Goal: Task Accomplishment & Management: Manage account settings

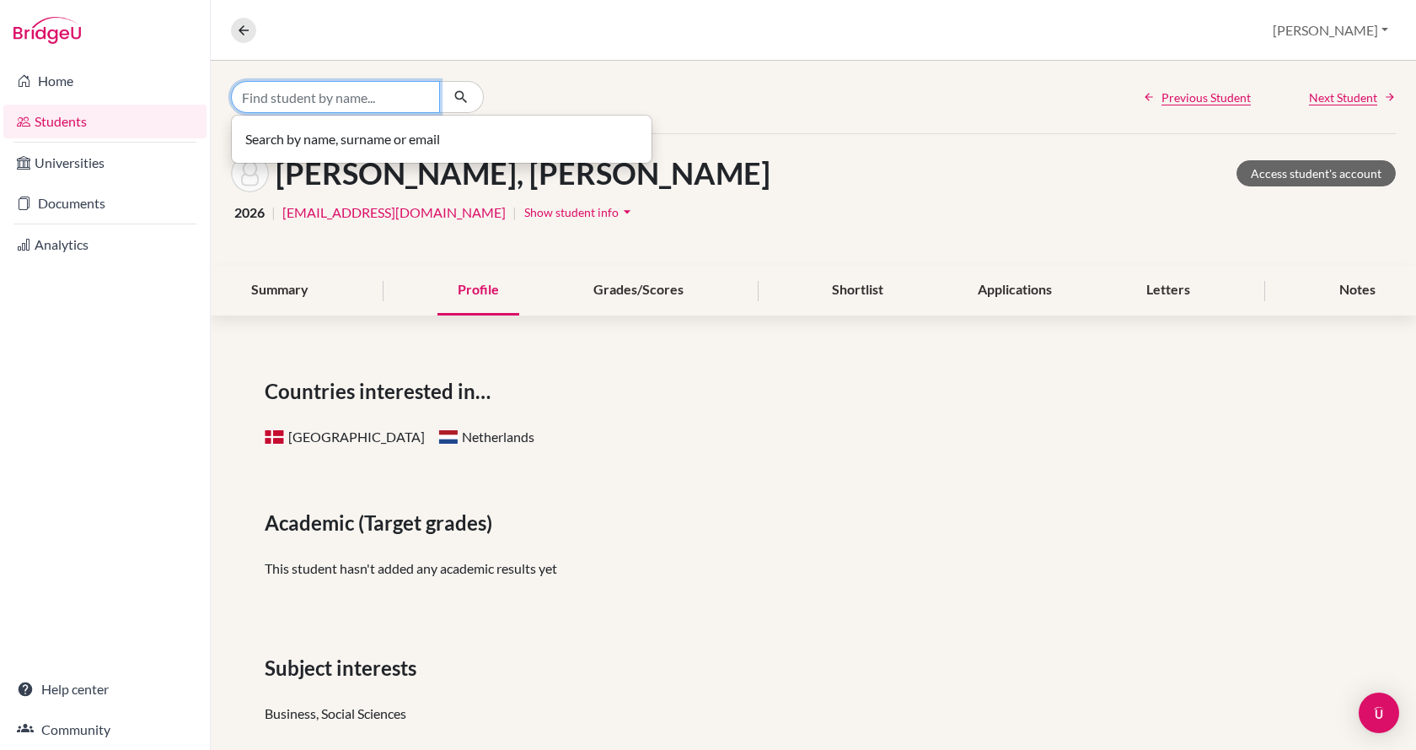
click at [314, 89] on input "Find student by name..." at bounding box center [335, 97] width 209 height 32
type input "bojan"
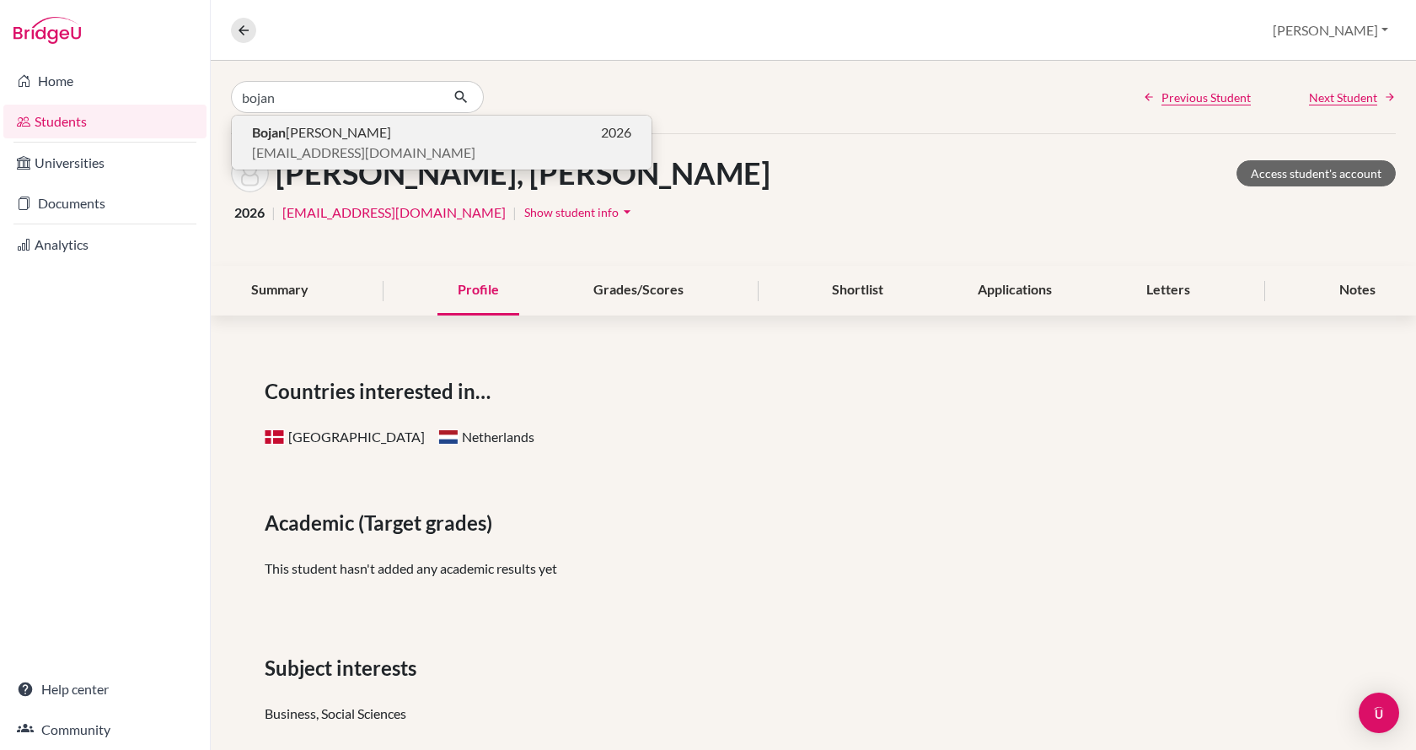
click at [288, 130] on span "[PERSON_NAME]" at bounding box center [321, 132] width 139 height 20
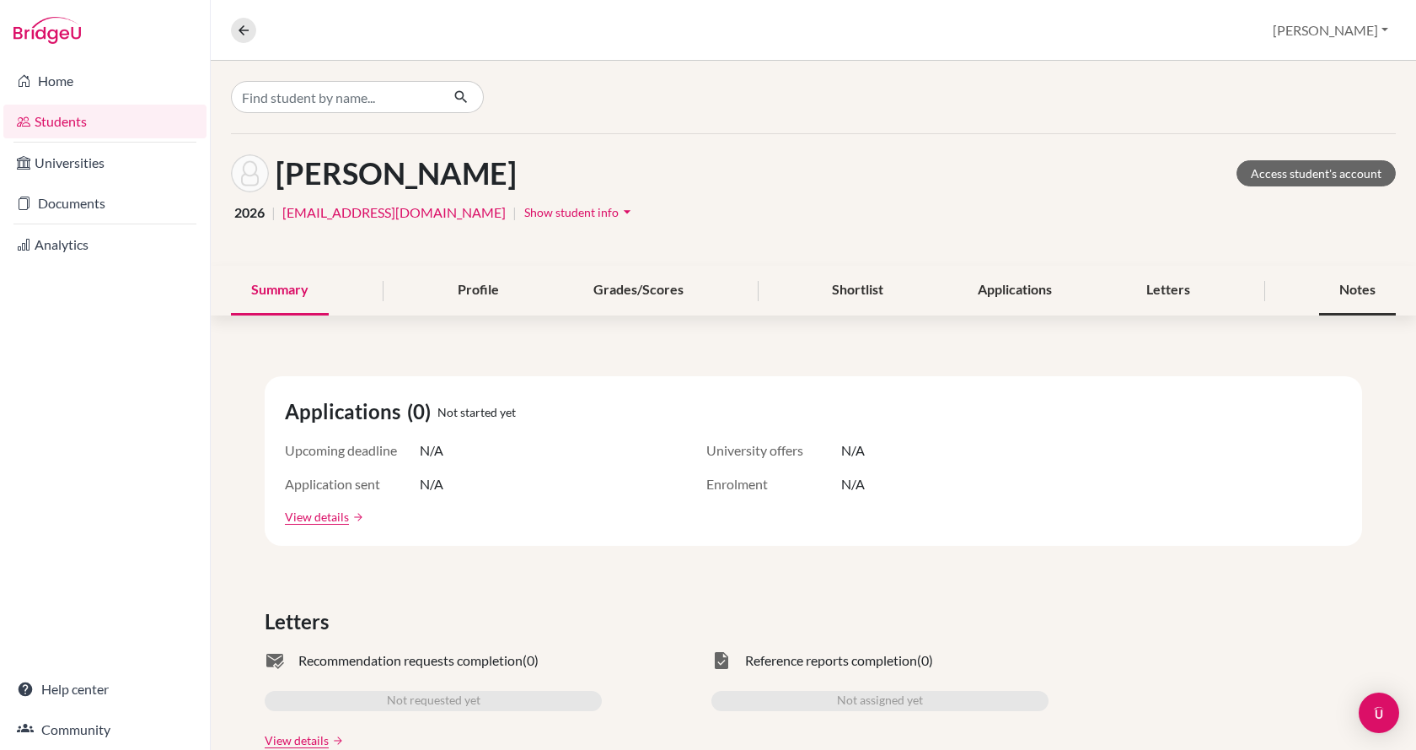
click at [1319, 288] on div "Notes" at bounding box center [1357, 291] width 77 height 50
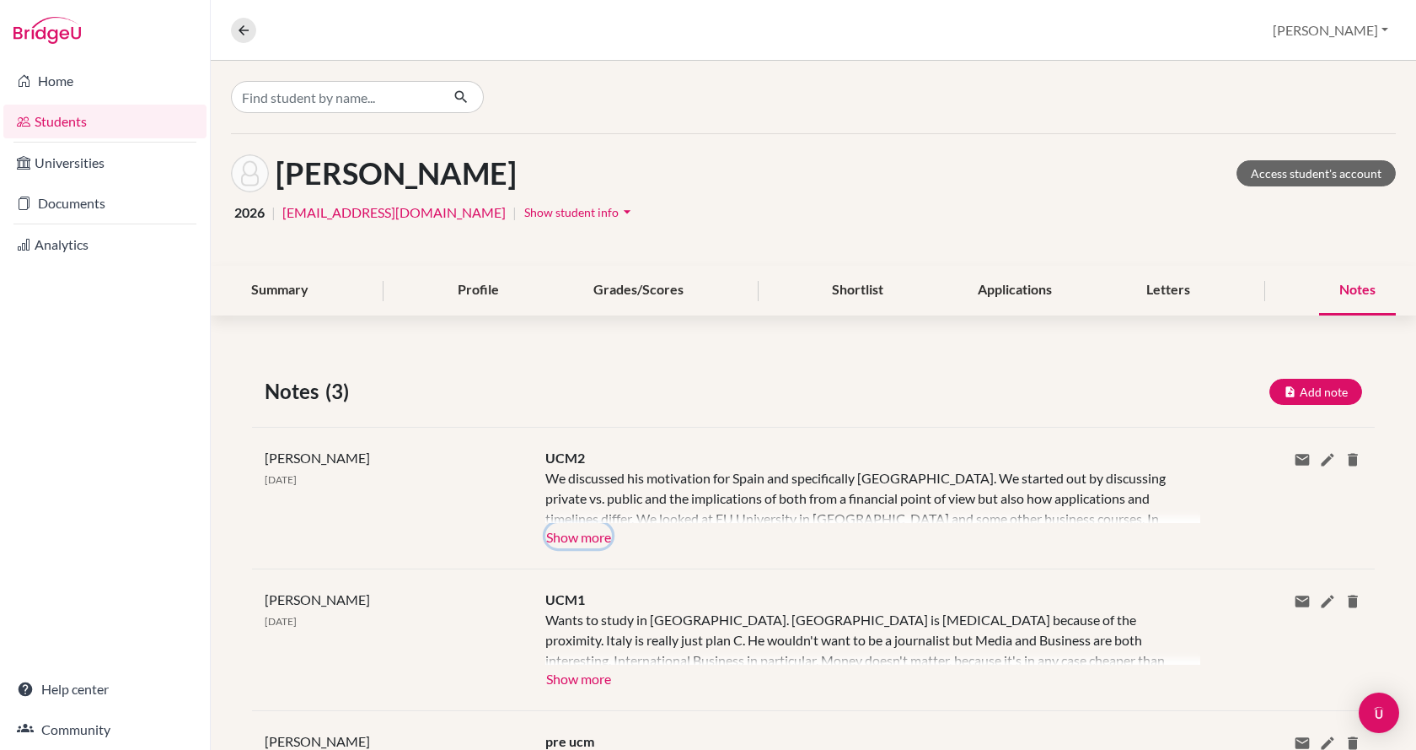
click at [594, 529] on button "Show more" at bounding box center [578, 535] width 67 height 25
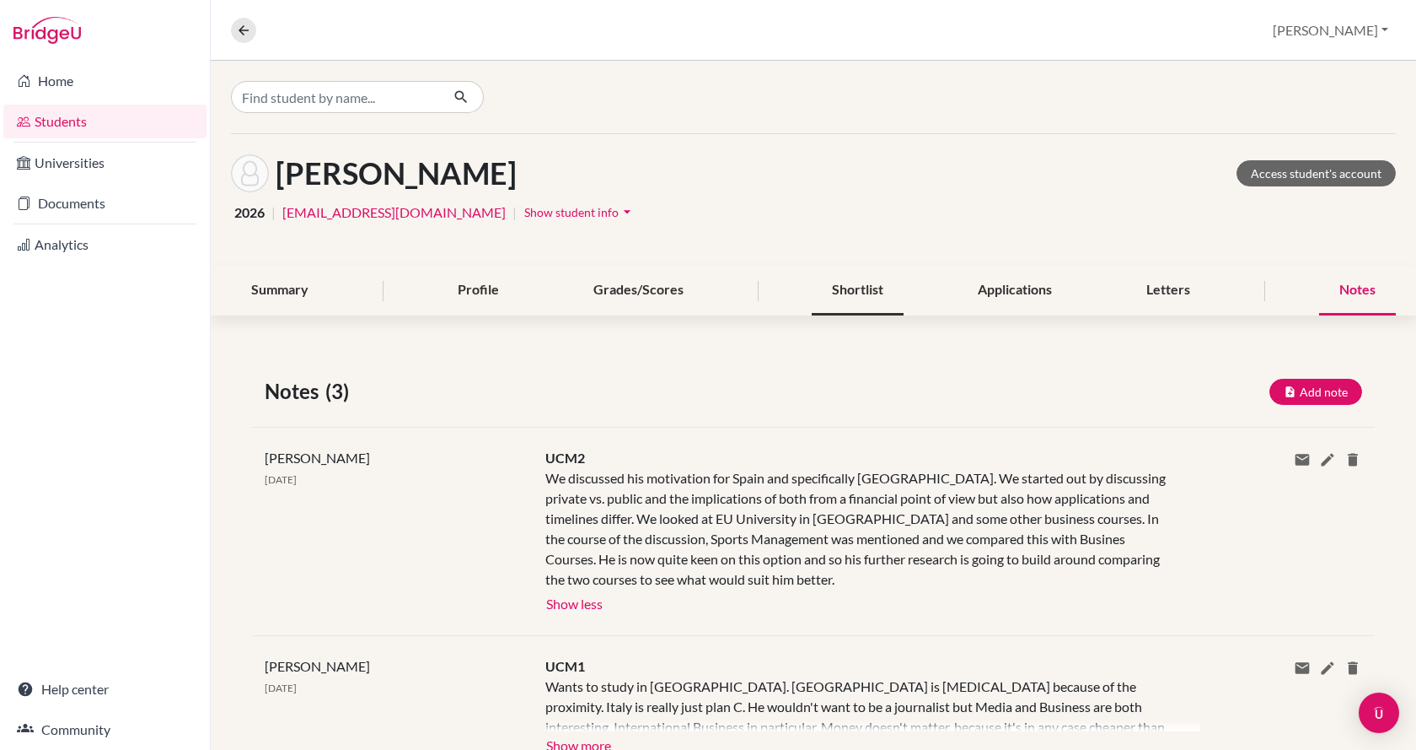
click at [864, 286] on div "Shortlist" at bounding box center [858, 291] width 92 height 50
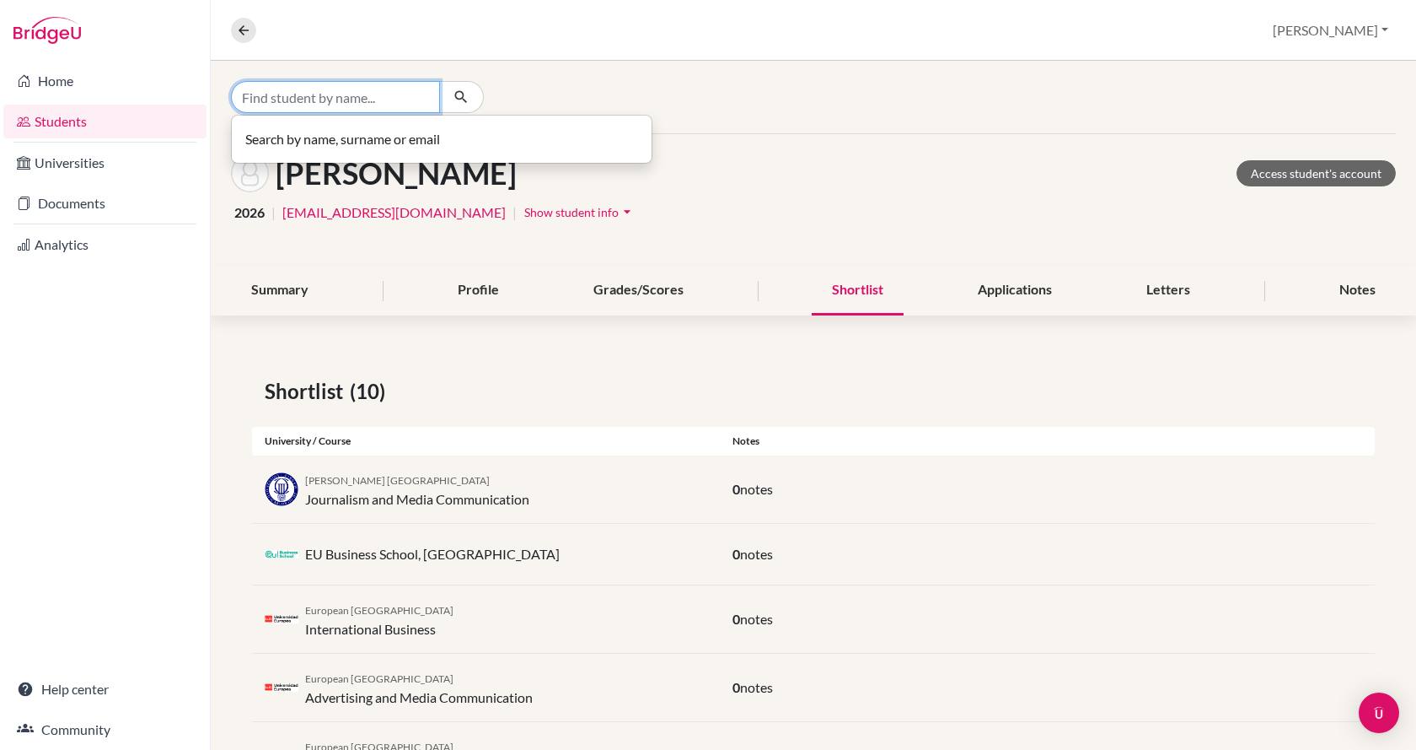
click at [388, 95] on input "Find student by name..." at bounding box center [335, 97] width 209 height 32
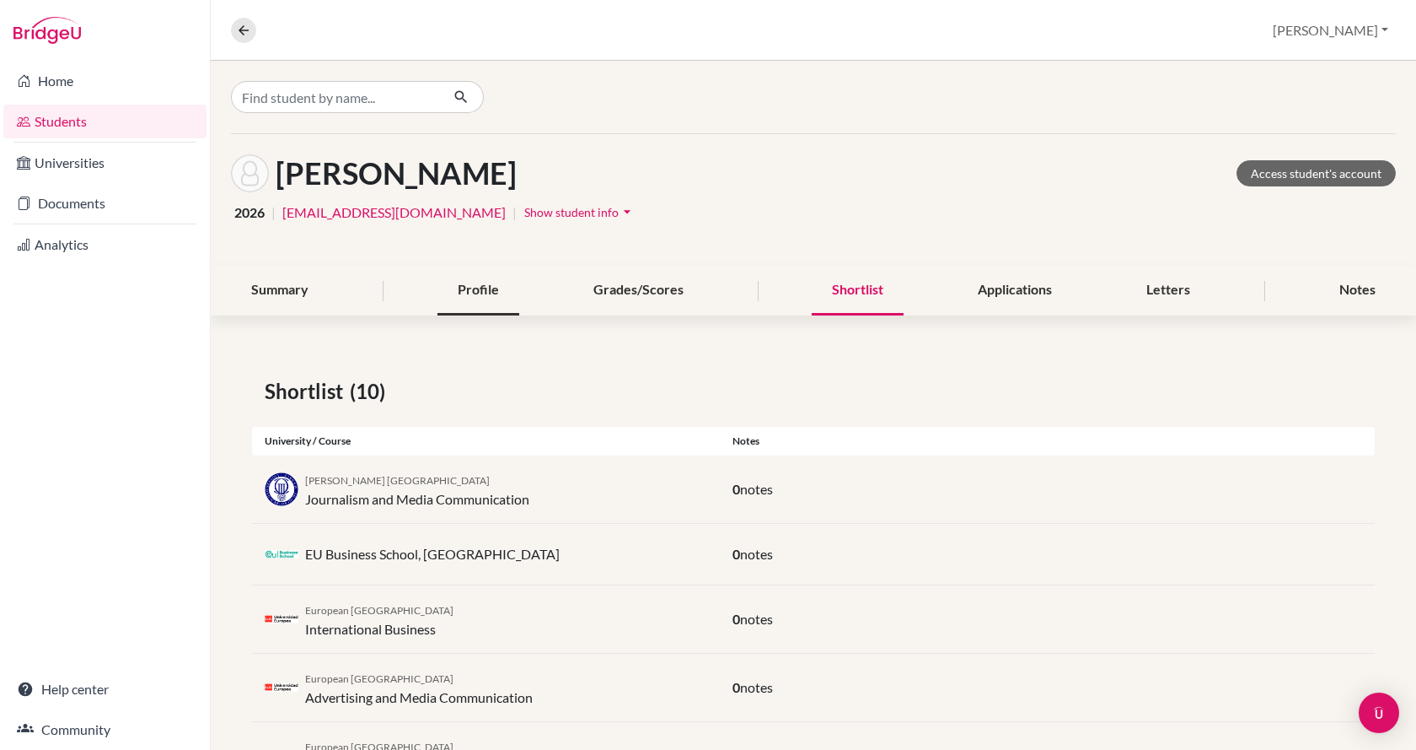
click at [494, 280] on div "Profile" at bounding box center [479, 291] width 82 height 50
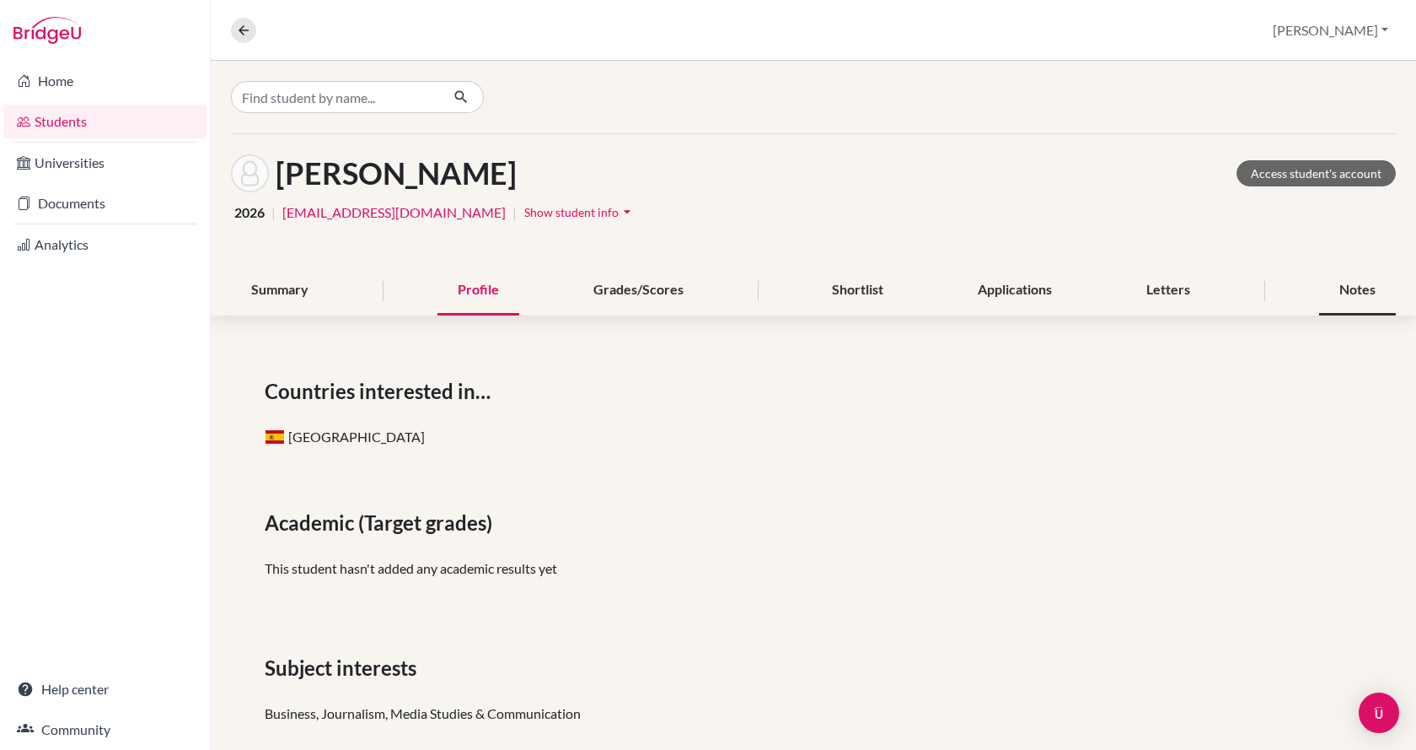
click at [1324, 298] on div "Notes" at bounding box center [1357, 291] width 77 height 50
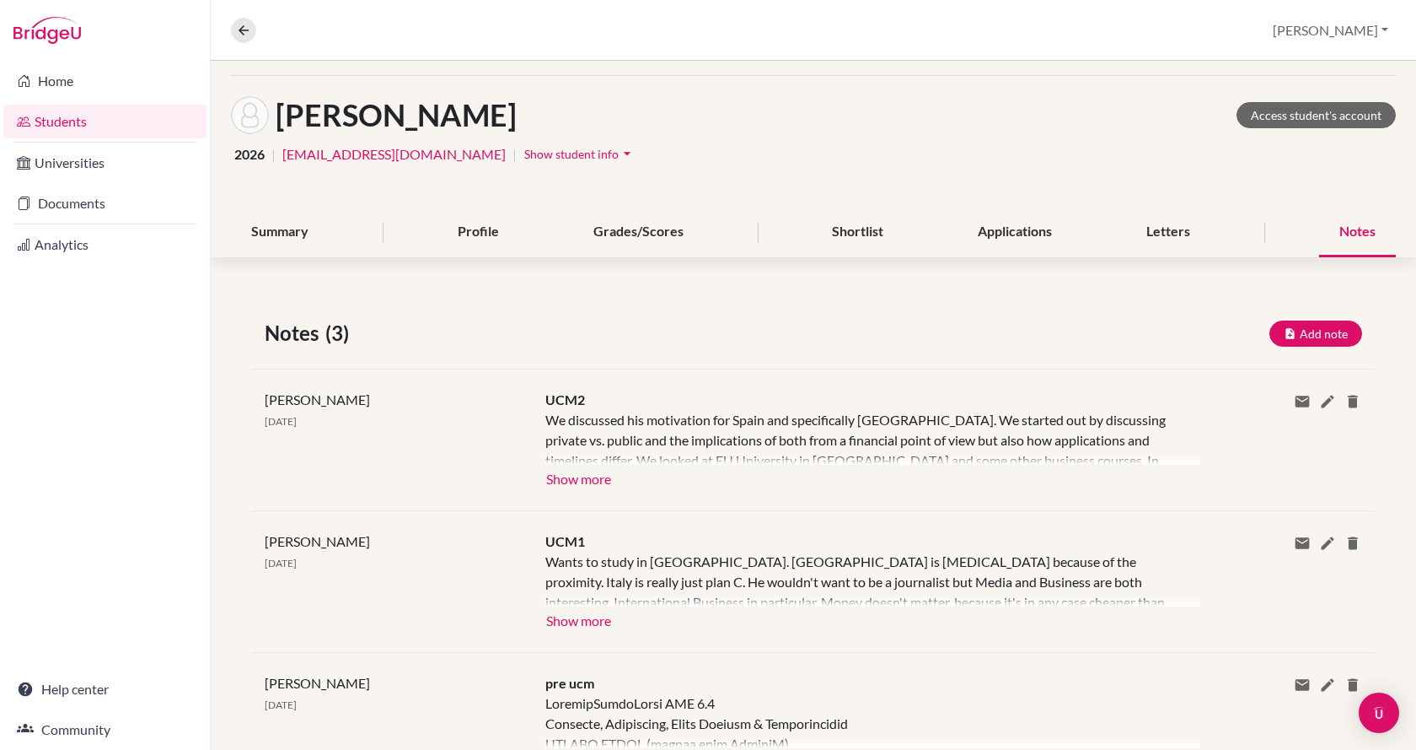
scroll to position [142, 0]
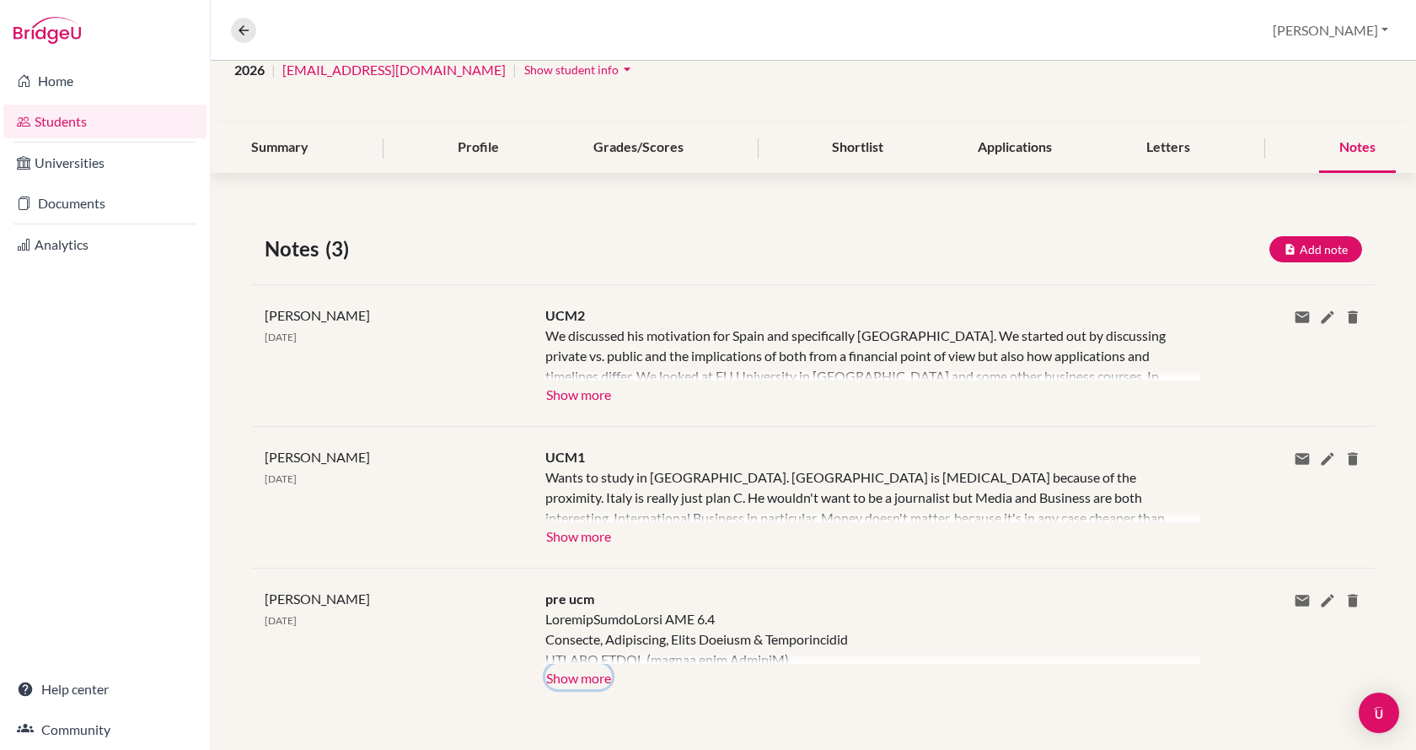
click at [594, 680] on button "Show more" at bounding box center [578, 676] width 67 height 25
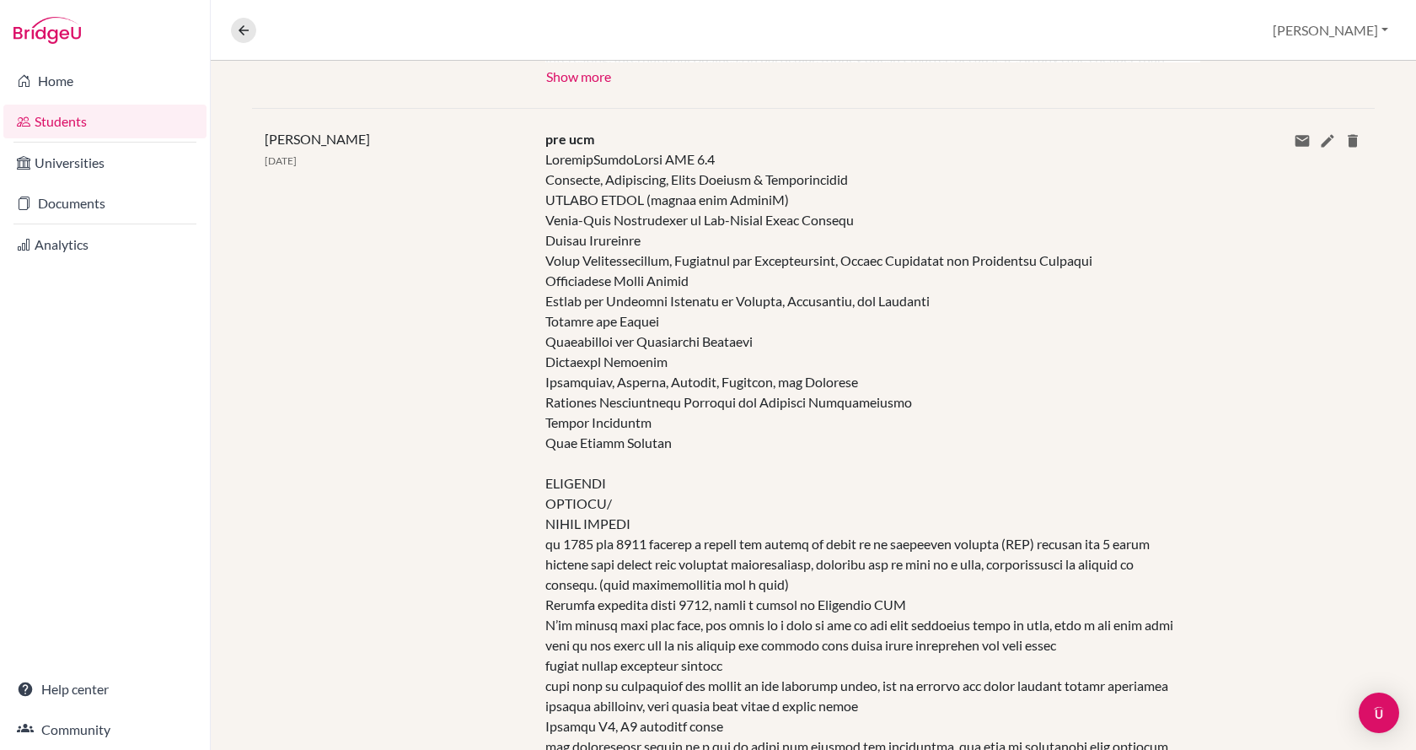
scroll to position [462, 0]
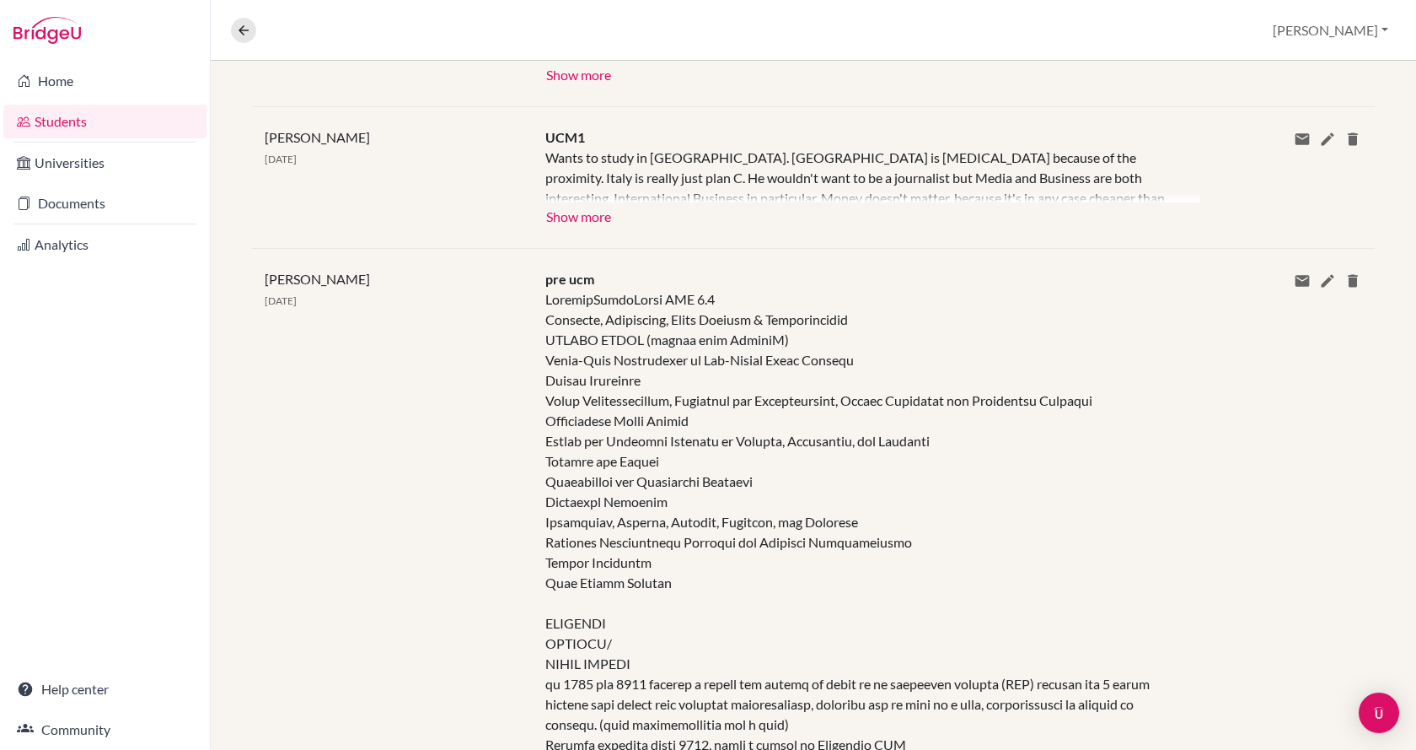
click at [94, 116] on link "Students" at bounding box center [104, 122] width 203 height 34
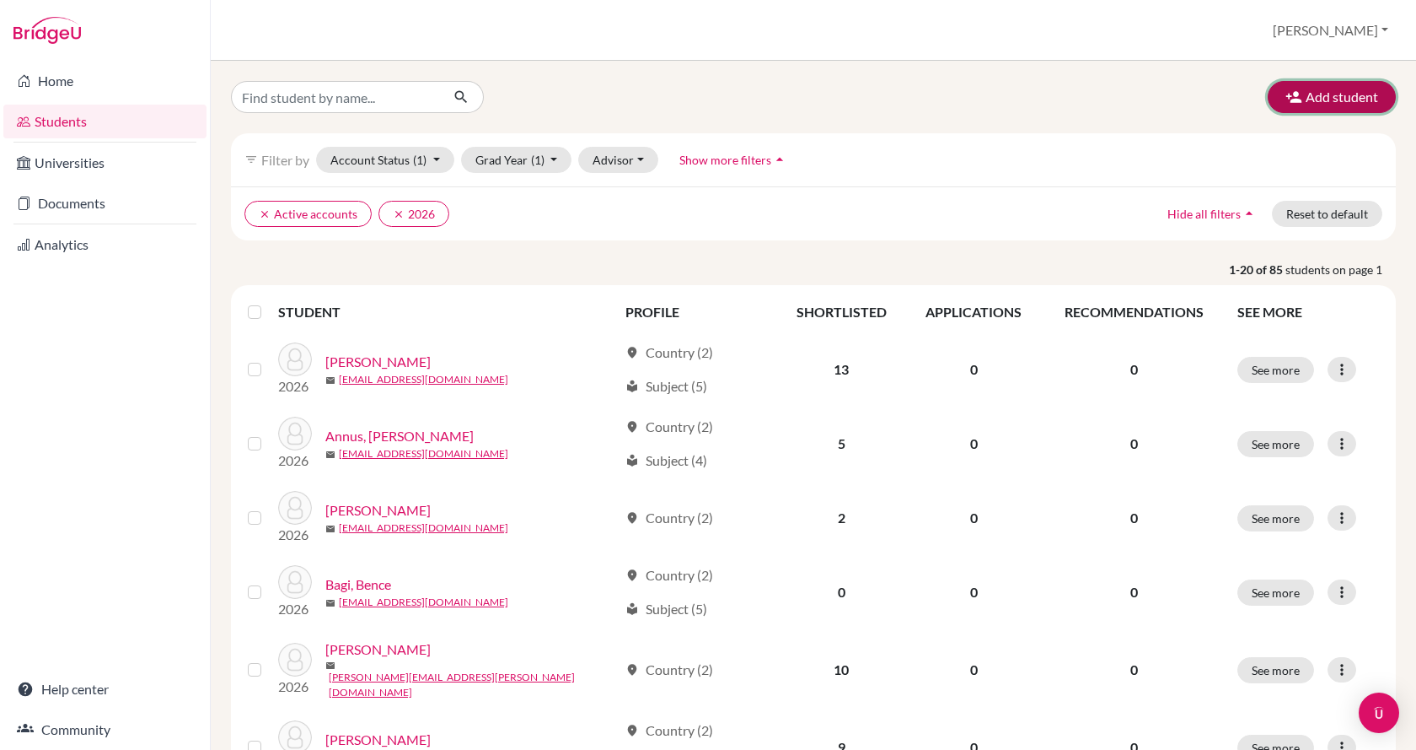
click at [1327, 96] on button "Add student" at bounding box center [1332, 97] width 128 height 32
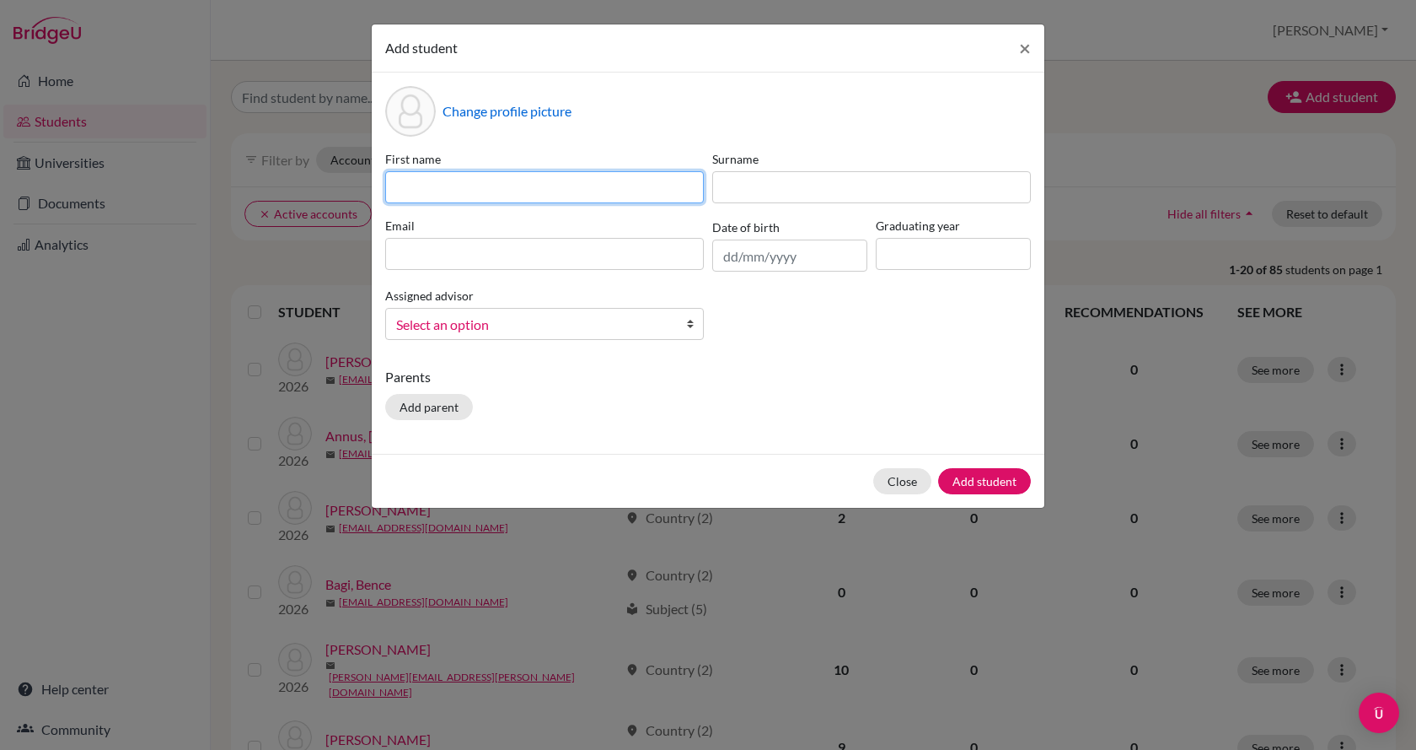
click at [601, 196] on input at bounding box center [544, 187] width 319 height 32
click at [1025, 51] on span "×" at bounding box center [1025, 47] width 12 height 24
